Goal: Information Seeking & Learning: Check status

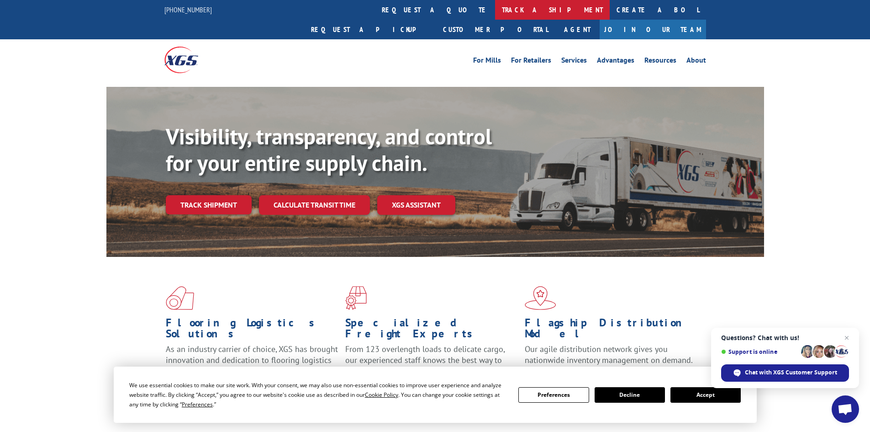
click at [495, 10] on link "track a shipment" at bounding box center [552, 10] width 115 height 20
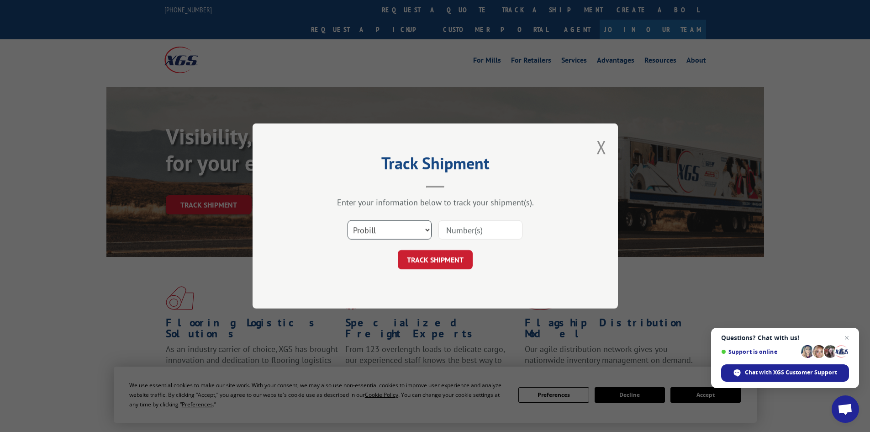
click at [408, 225] on select "Select category... Probill BOL PO" at bounding box center [390, 229] width 84 height 19
select select "po"
click at [348, 220] on select "Select category... Probill BOL PO" at bounding box center [390, 229] width 84 height 19
click at [483, 226] on input at bounding box center [481, 229] width 84 height 19
drag, startPoint x: 434, startPoint y: 230, endPoint x: 461, endPoint y: 226, distance: 27.6
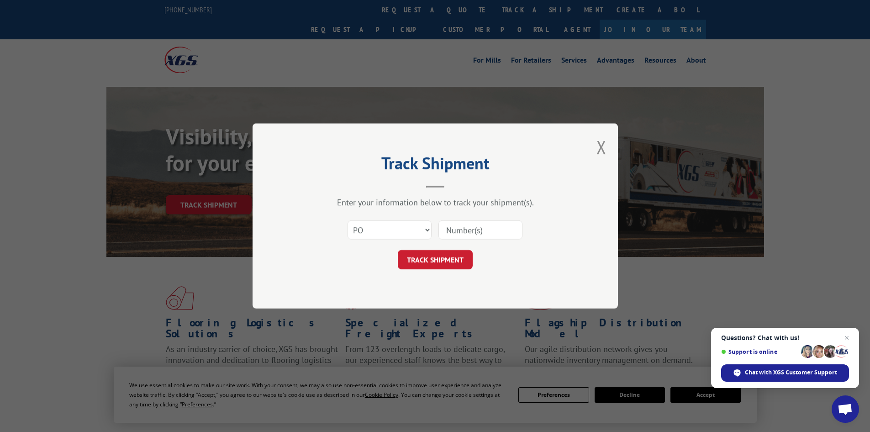
click at [461, 226] on input at bounding box center [481, 229] width 84 height 19
paste input "16545299"
type input "16545299"
click at [448, 257] on button "TRACK SHIPMENT" at bounding box center [435, 259] width 75 height 19
